Goal: Find specific fact: Find specific fact

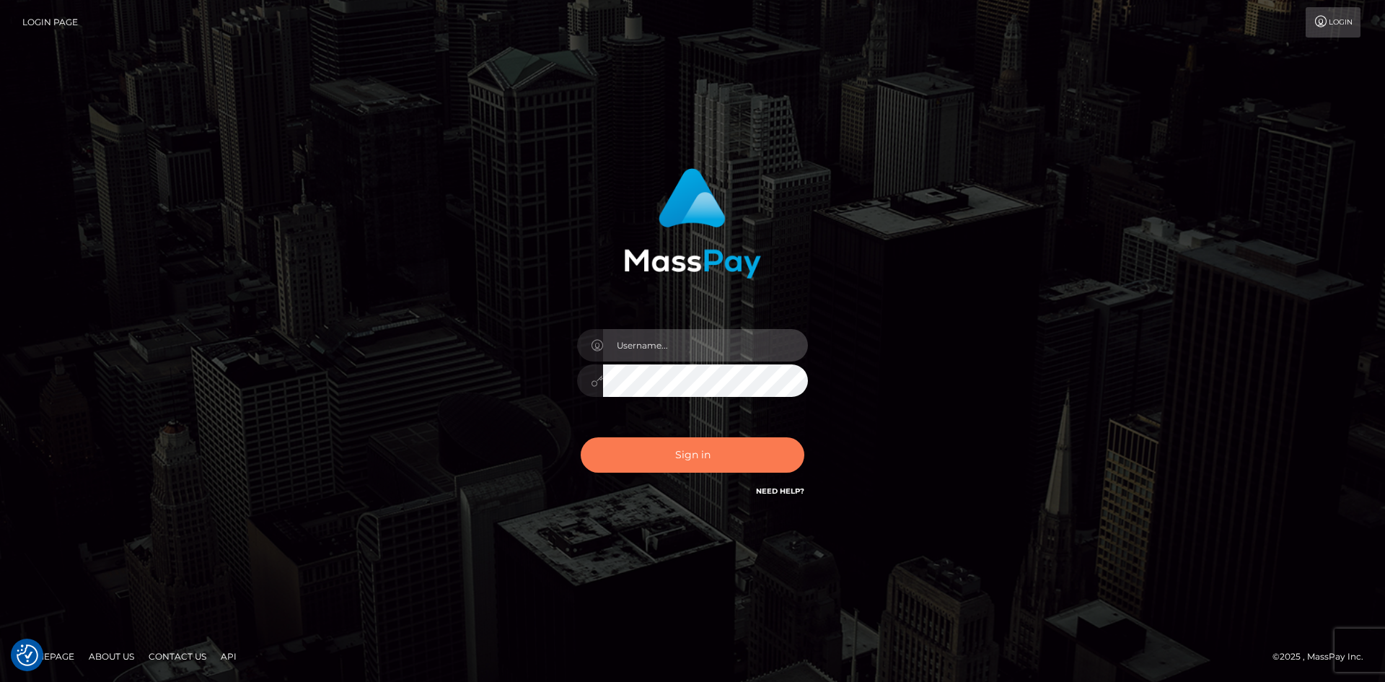
type input "alexstef"
click at [718, 452] on button "Sign in" at bounding box center [693, 454] width 224 height 35
type input "alexstef"
click at [713, 447] on button "Sign in" at bounding box center [693, 454] width 224 height 35
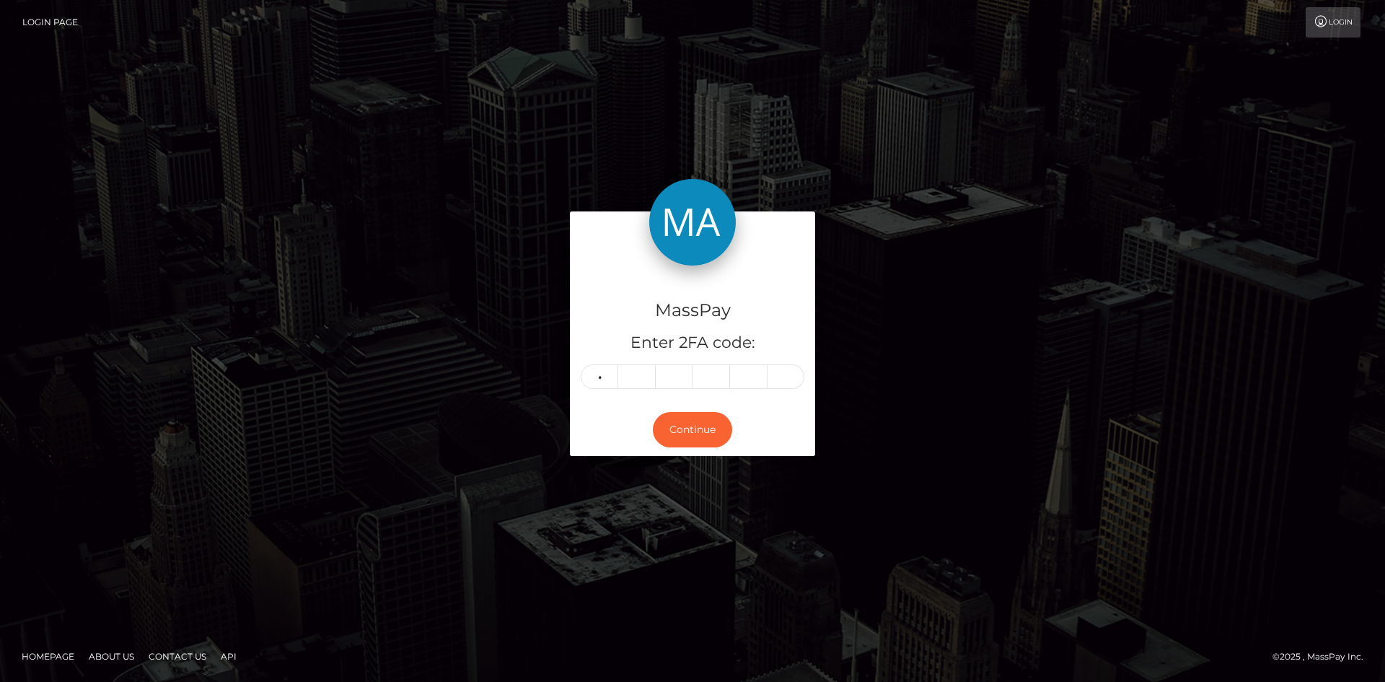
type input "6"
type input "5"
type input "7"
type input "9"
type input "5"
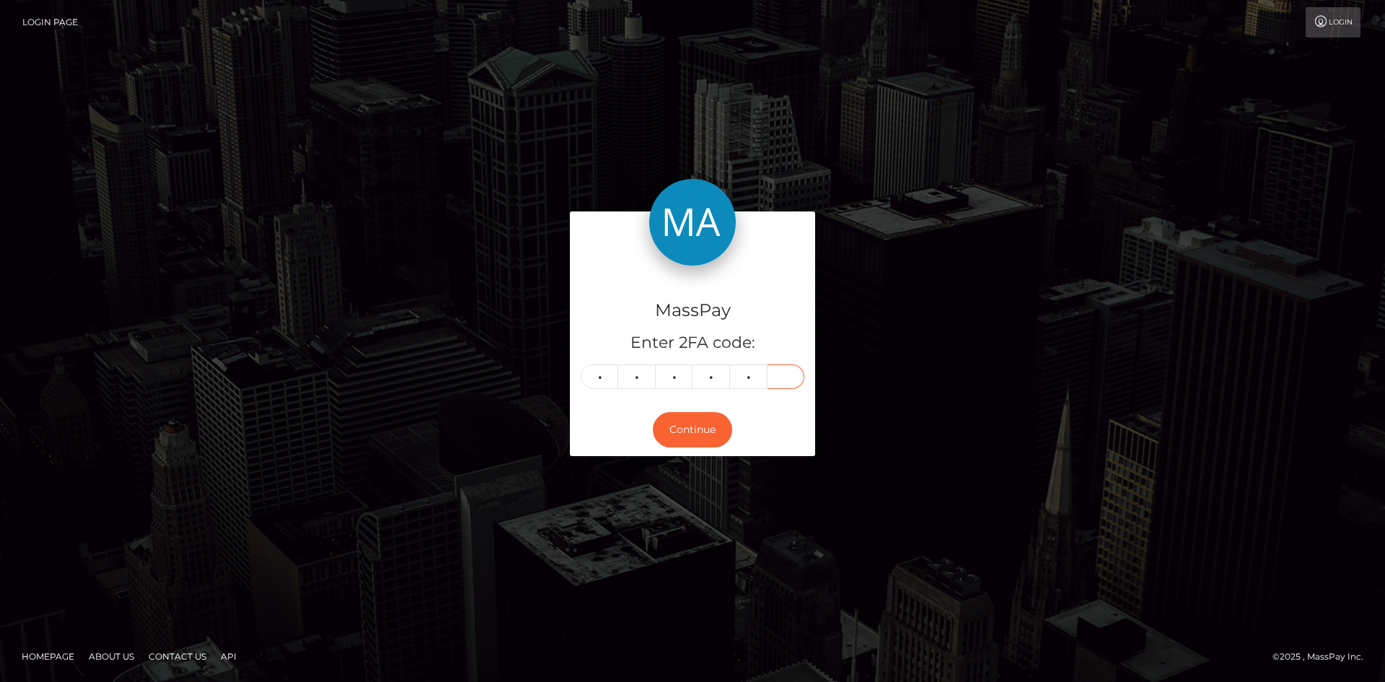
type input "4"
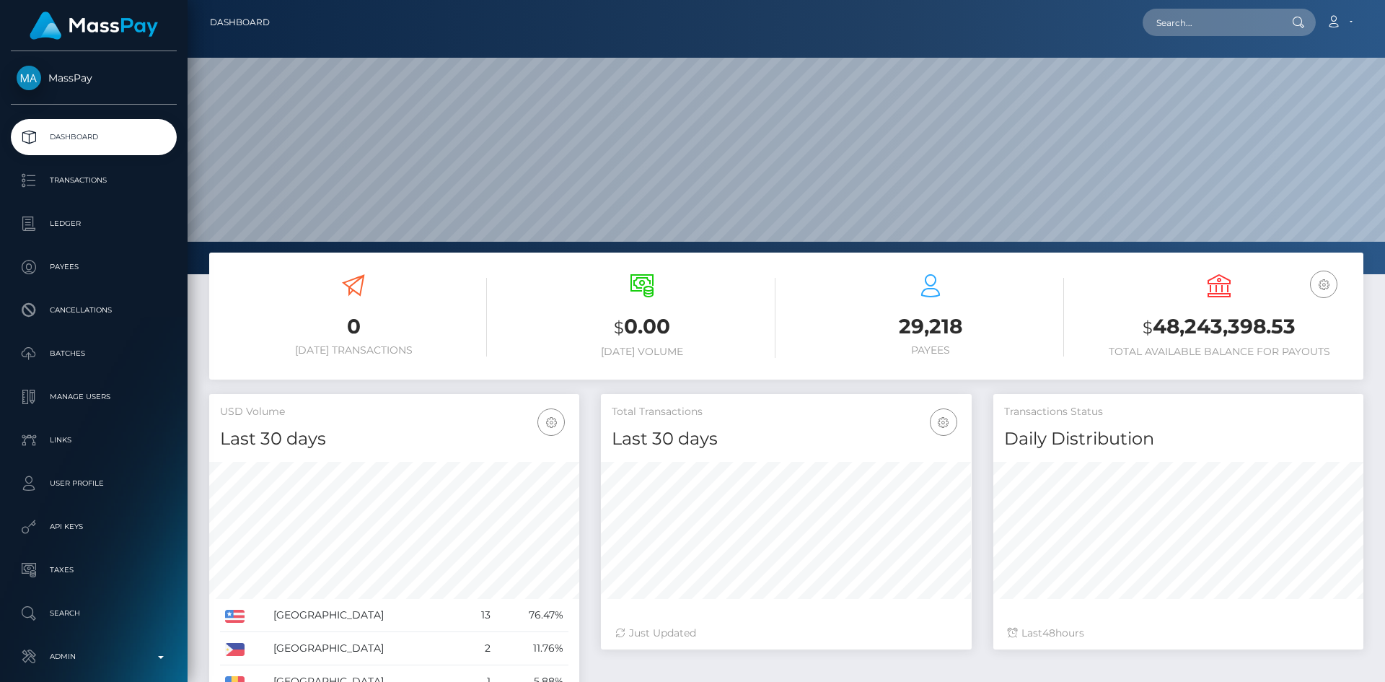
scroll to position [256, 371]
click at [1210, 27] on input "text" at bounding box center [1211, 22] width 136 height 27
paste input "osteyqmkr4pg"
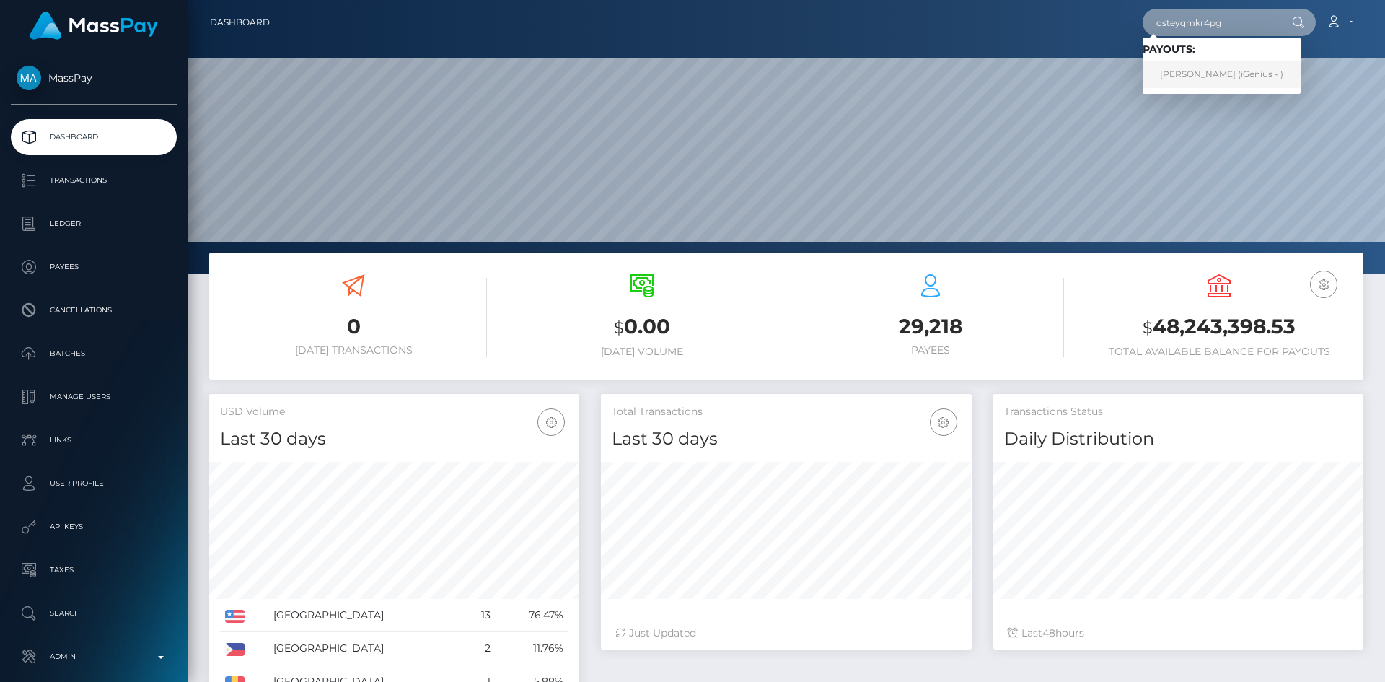
type input "osteyqmkr4pg"
click at [1206, 76] on link "KUSAY HANZAL (iGenius - )" at bounding box center [1222, 74] width 158 height 27
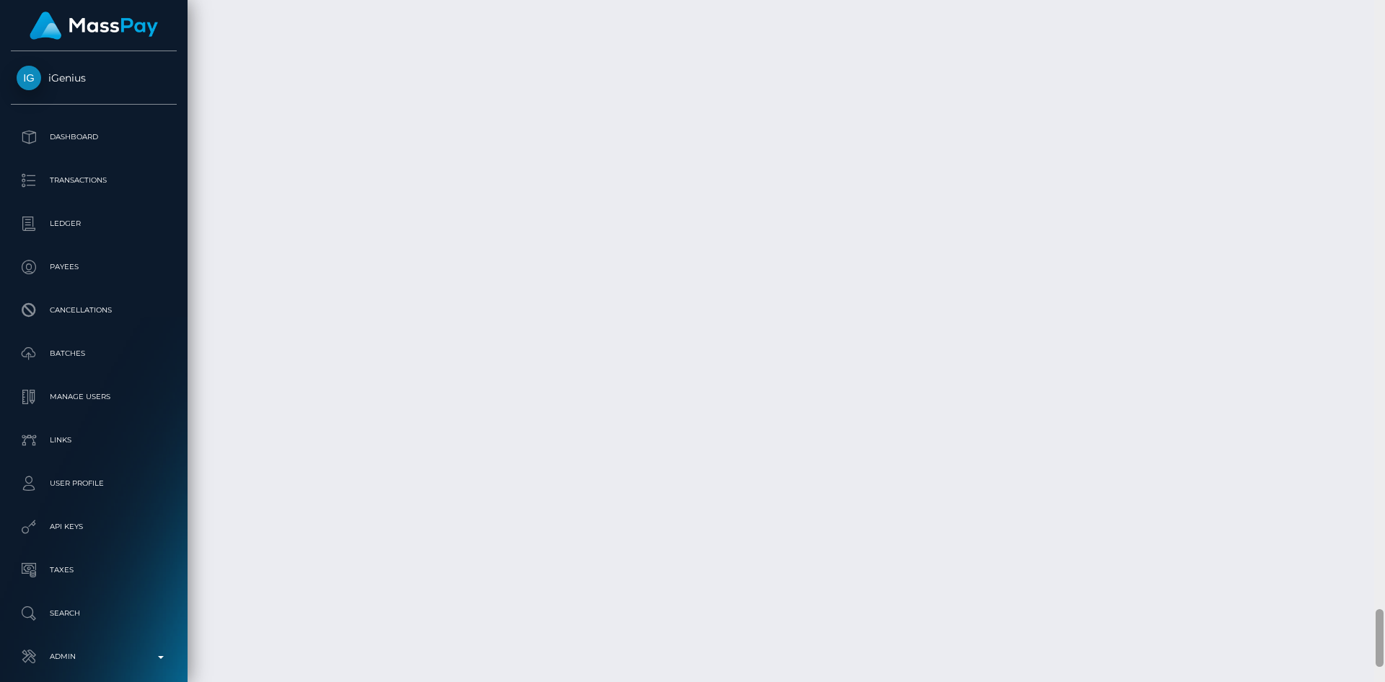
scroll to position [7287, 0]
drag, startPoint x: 0, startPoint y: 0, endPoint x: 1189, endPoint y: 554, distance: 1312.1
click at [1365, 659] on div "Customer Profile Loading... Loading..." at bounding box center [786, 341] width 1197 height 682
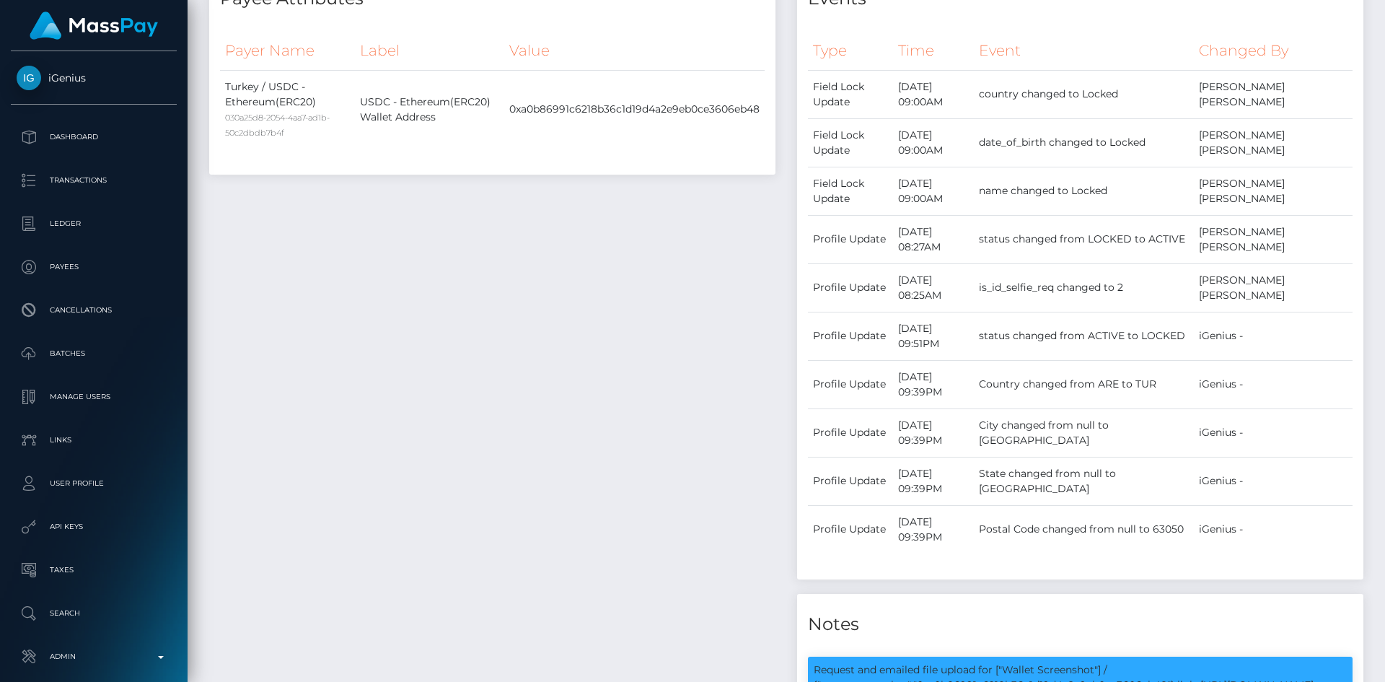
scroll to position [0, 0]
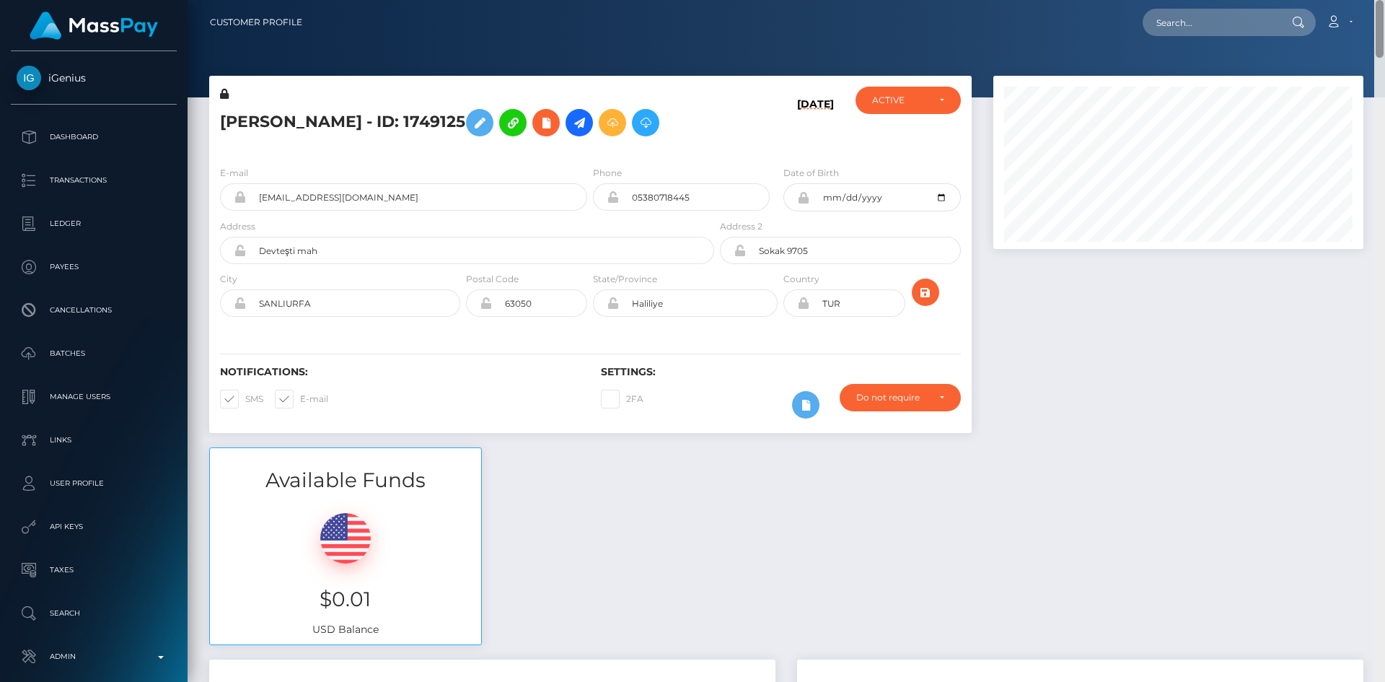
drag, startPoint x: 1377, startPoint y: 637, endPoint x: 1380, endPoint y: -36, distance: 673.0
click at [1380, 0] on html "iGenius Dashboard Transactions Ledger Payees Cancellations Links" at bounding box center [692, 341] width 1385 height 682
click at [1174, 31] on input "text" at bounding box center [1211, 22] width 136 height 27
paste input "09fcbcda-4d9d-41f7-9cd8-34bc3c5e2247"
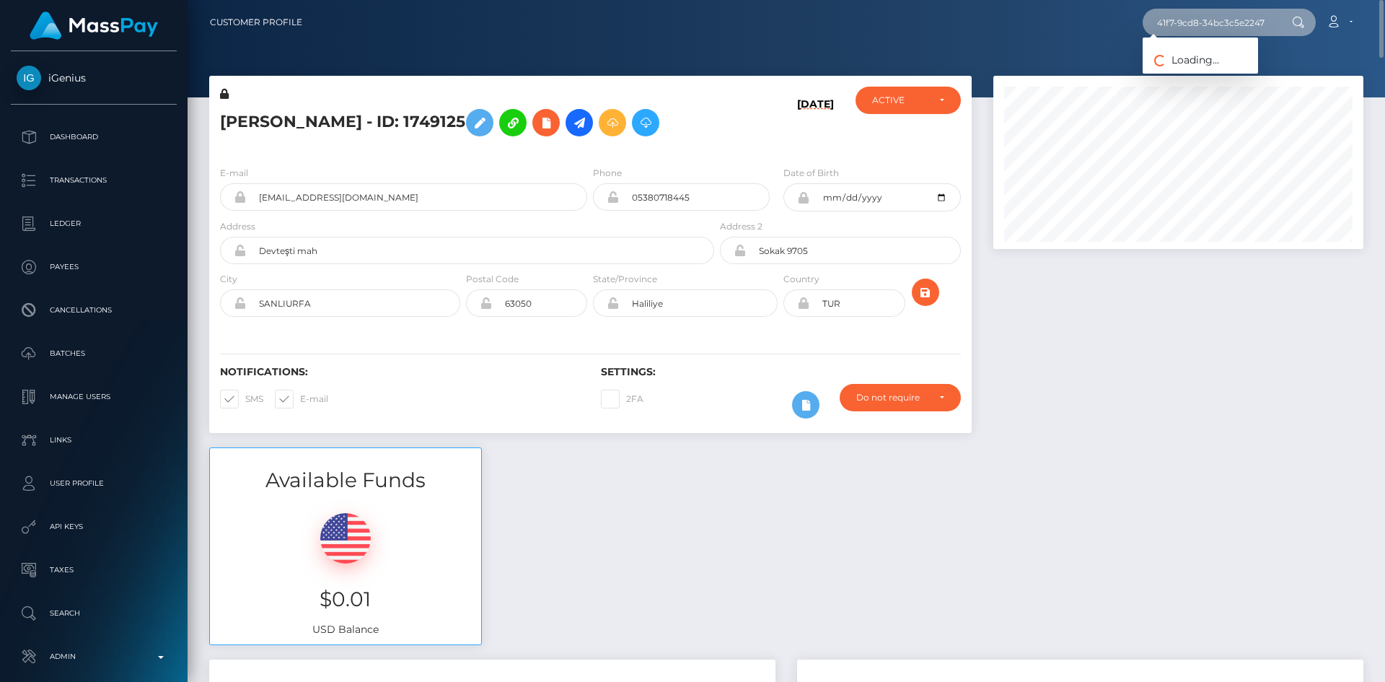
type input "09fcbcda-4d9d-41f7-9cd8-34bc3c5e2247"
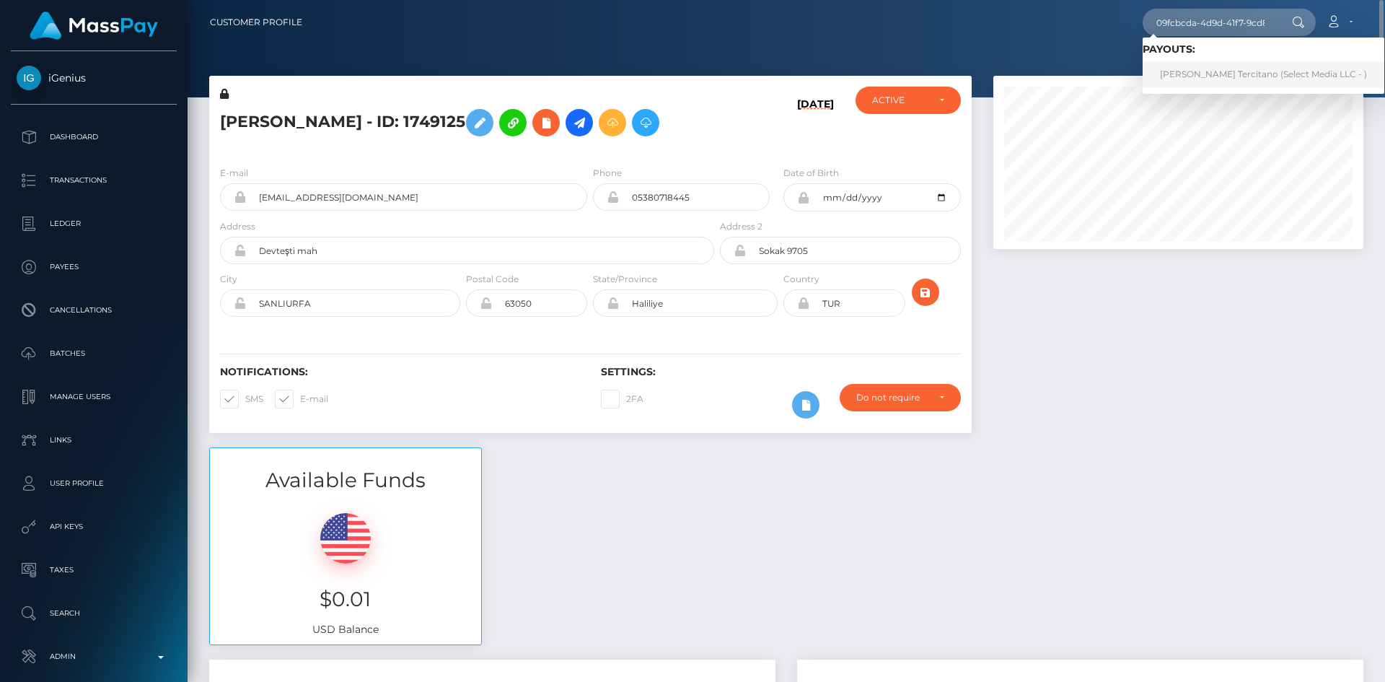
click at [1204, 84] on link "[PERSON_NAME] Tercitano (Select Media LLC - )" at bounding box center [1264, 74] width 242 height 27
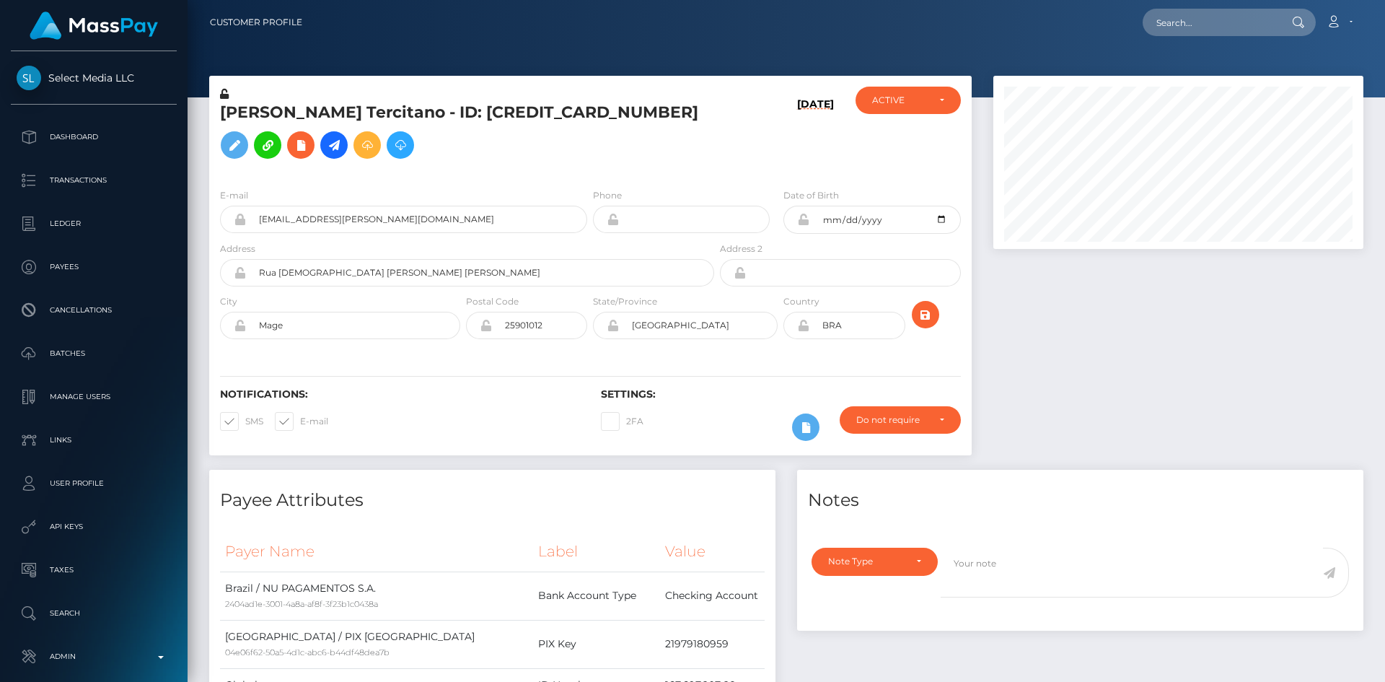
scroll to position [173, 371]
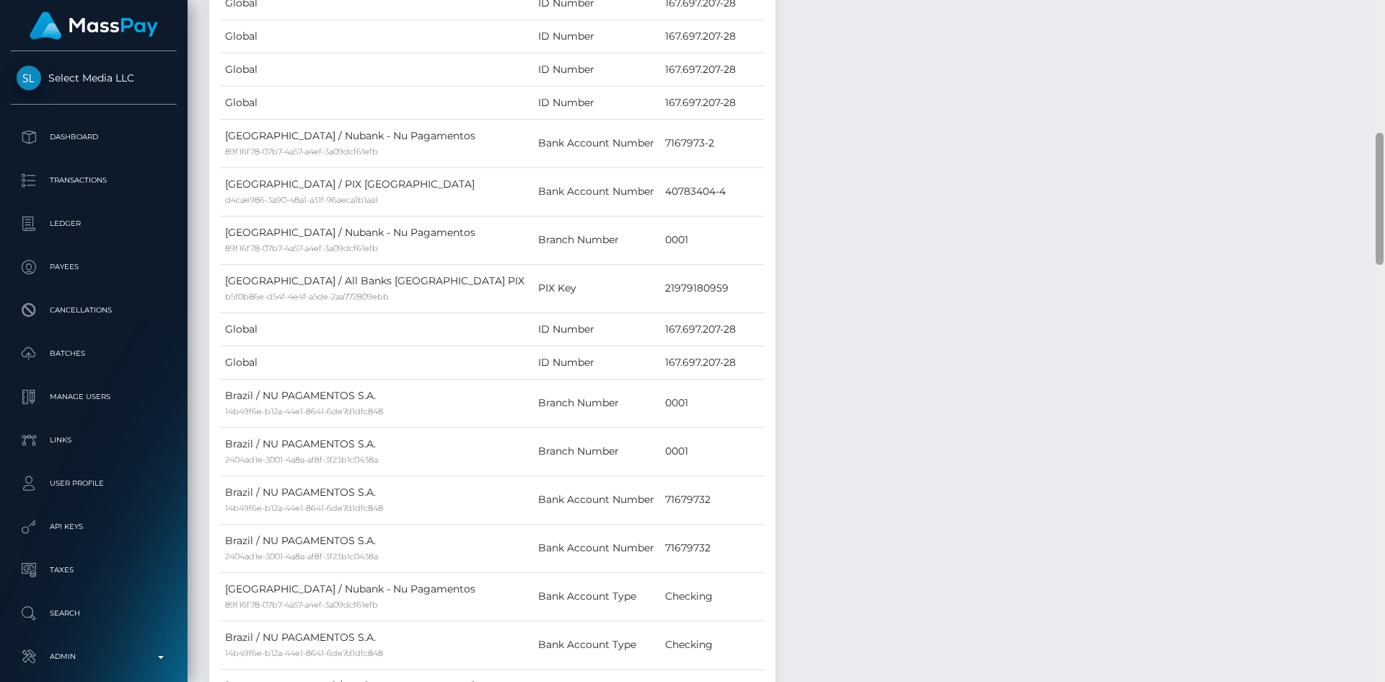
drag, startPoint x: 1384, startPoint y: 87, endPoint x: 1384, endPoint y: 159, distance: 72.9
click at [1384, 159] on div at bounding box center [1379, 341] width 11 height 682
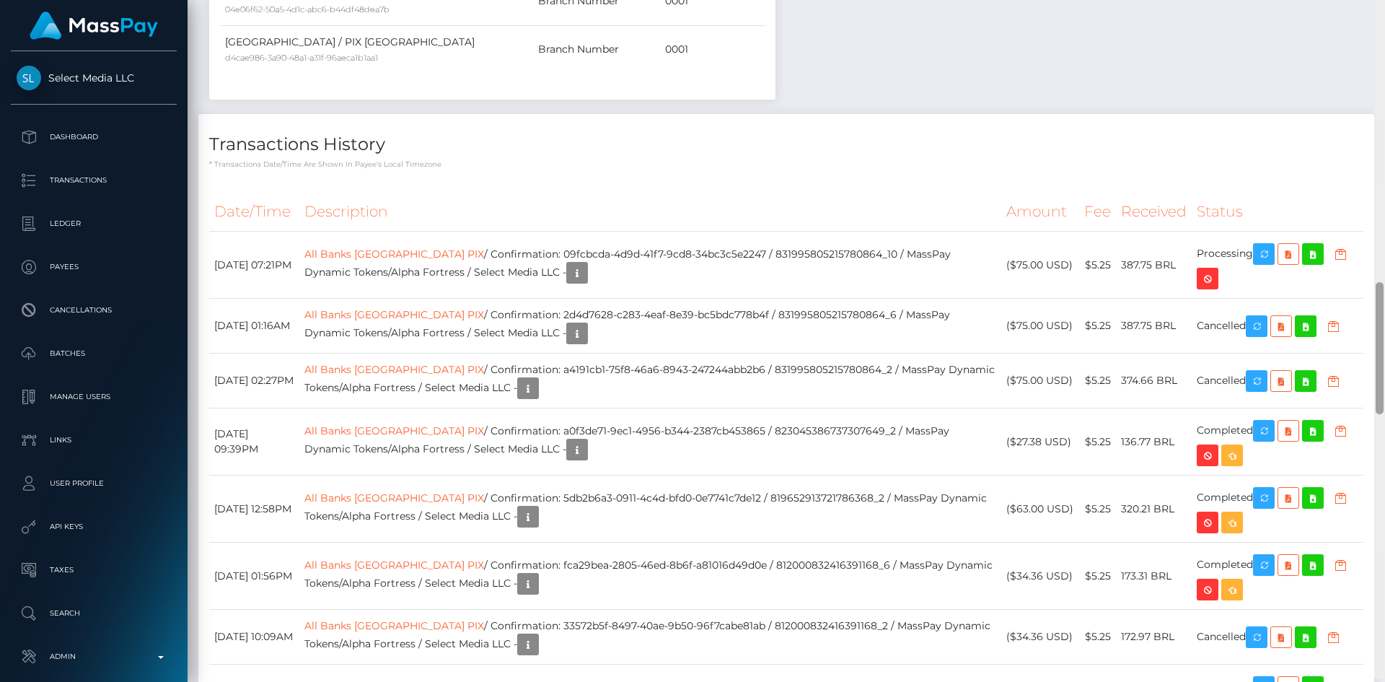
scroll to position [1466, 0]
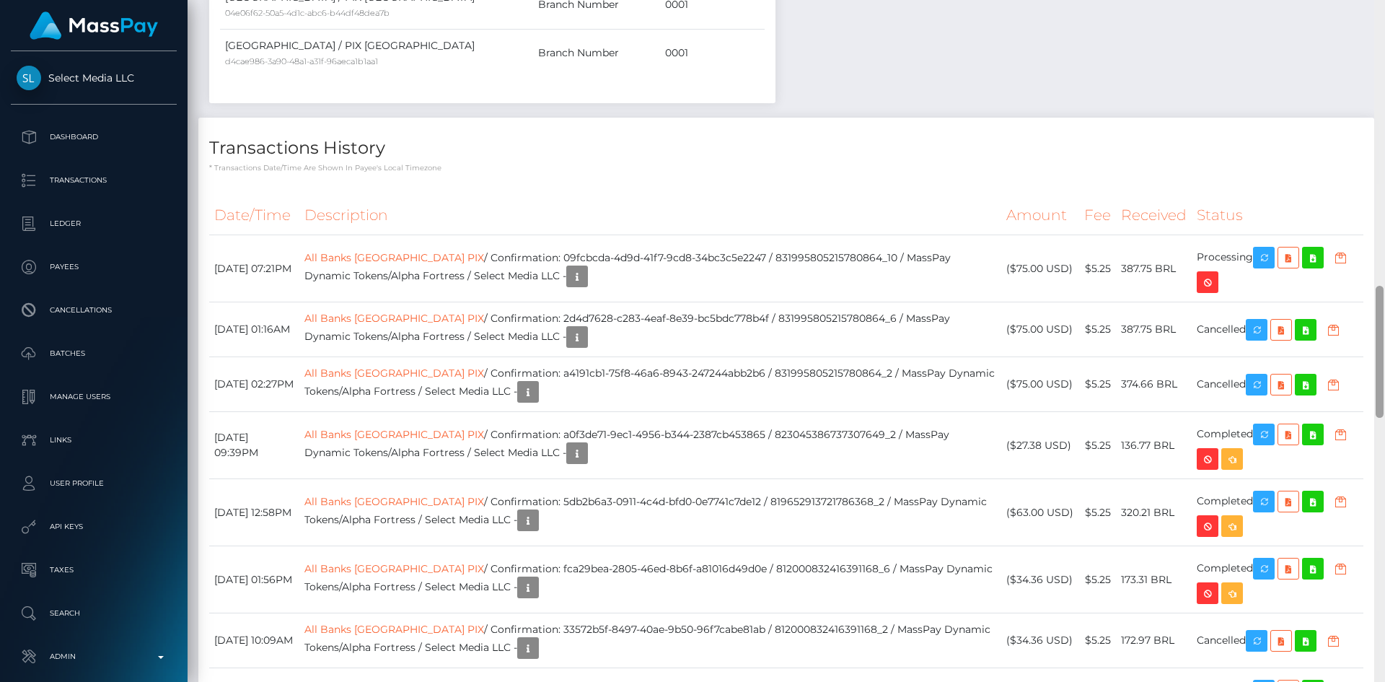
drag, startPoint x: 1379, startPoint y: 173, endPoint x: 1380, endPoint y: 326, distance: 152.9
click at [1380, 326] on div at bounding box center [1380, 352] width 8 height 132
drag, startPoint x: 529, startPoint y: 256, endPoint x: 729, endPoint y: 253, distance: 200.5
click at [729, 253] on td "All Banks Brazil PIX / Confirmation: 09fcbcda-4d9d-41f7-9cd8-34bc3c5e2247 / 831…" at bounding box center [650, 268] width 702 height 67
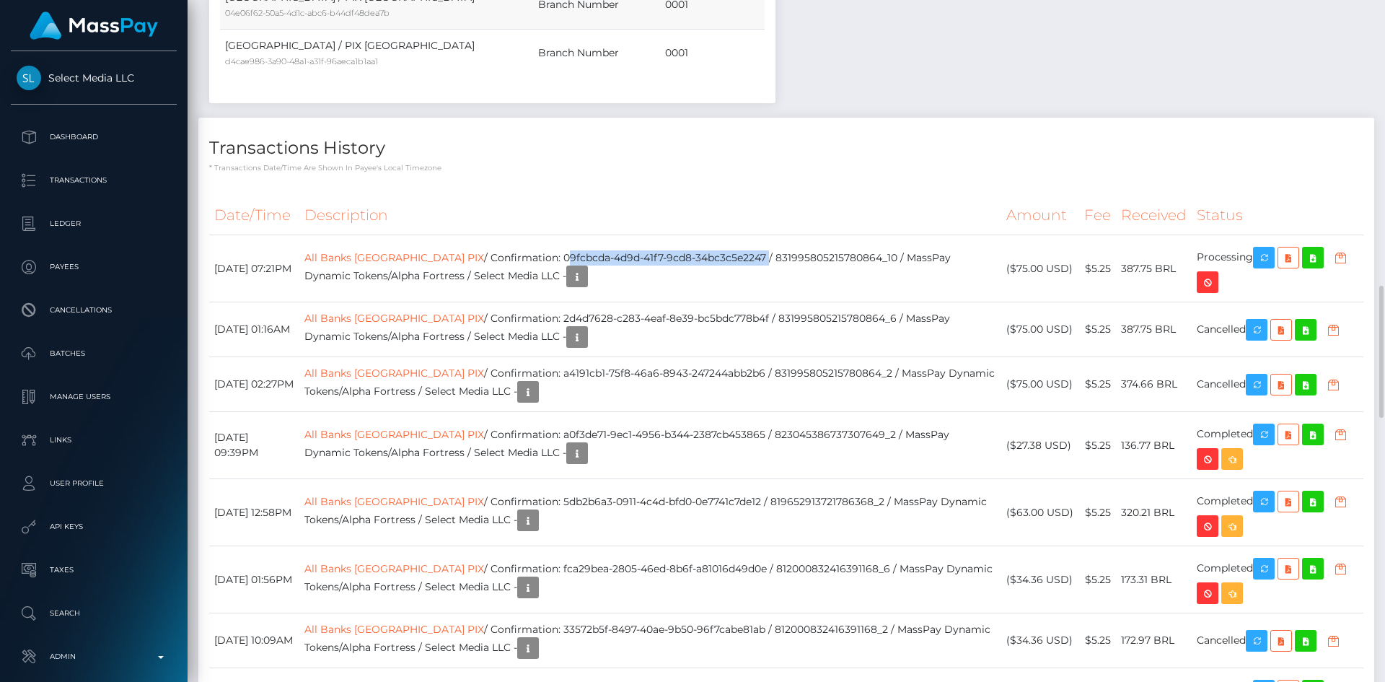
copy td "09fcbcda-4d9d-41f7-9cd8-34bc3c5e2247"
